Goal: Navigation & Orientation: Find specific page/section

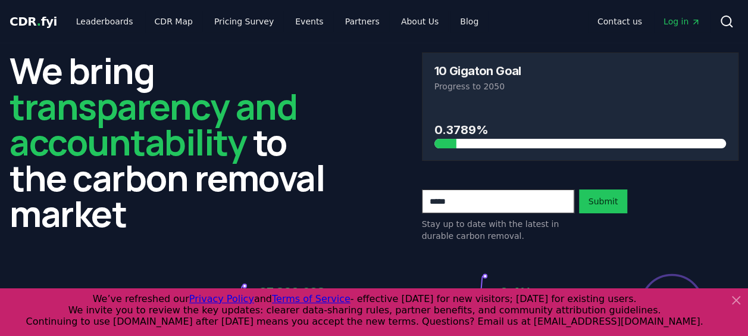
click at [739, 299] on icon at bounding box center [736, 300] width 14 height 14
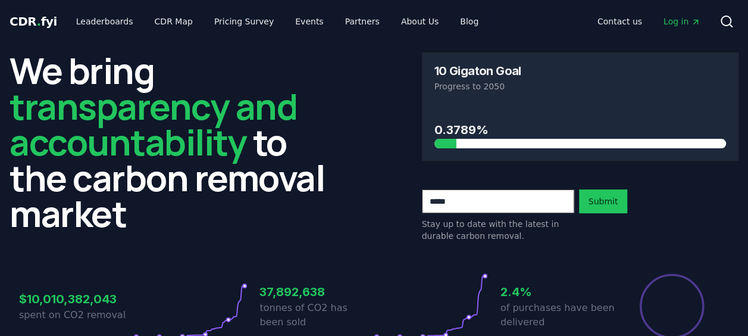
click at [681, 24] on span "Log in" at bounding box center [681, 21] width 37 height 12
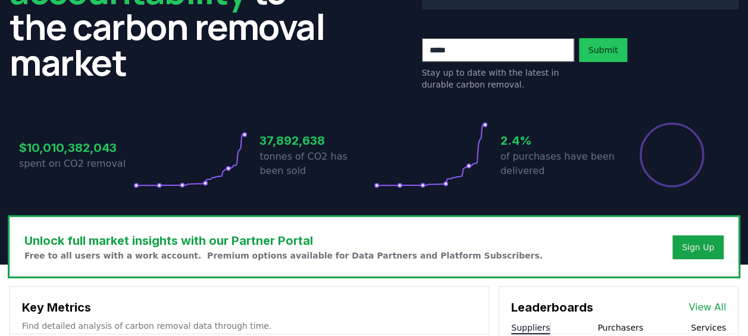
scroll to position [178, 0]
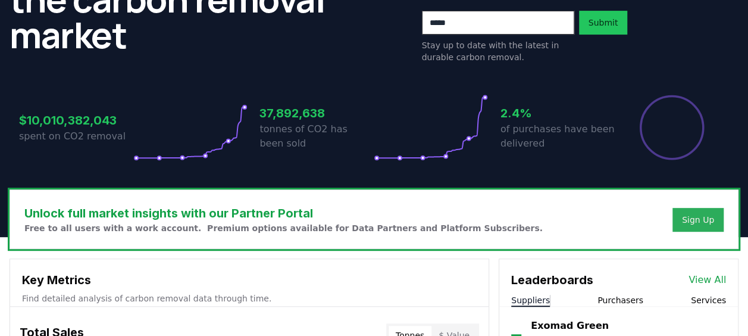
click at [698, 221] on div "Sign Up" at bounding box center [698, 220] width 32 height 12
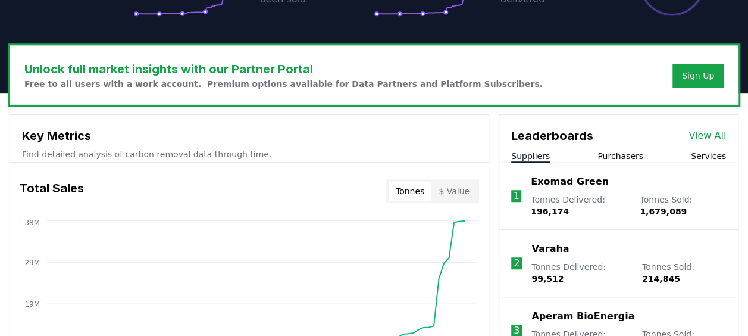
scroll to position [297, 0]
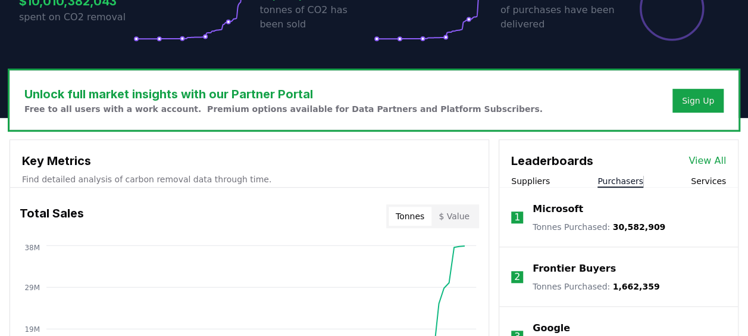
click at [616, 178] on button "Purchasers" at bounding box center [620, 181] width 46 height 12
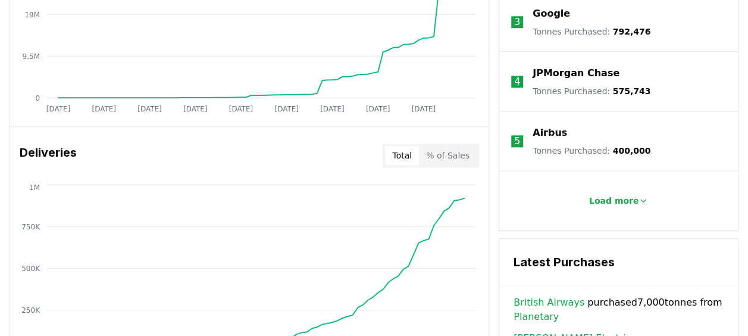
scroll to position [595, 0]
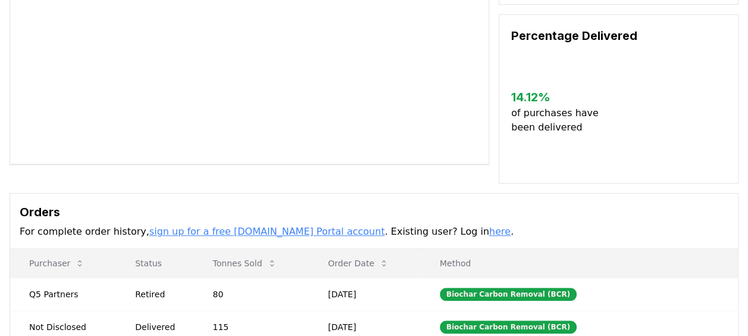
scroll to position [178, 0]
